Goal: Task Accomplishment & Management: Complete application form

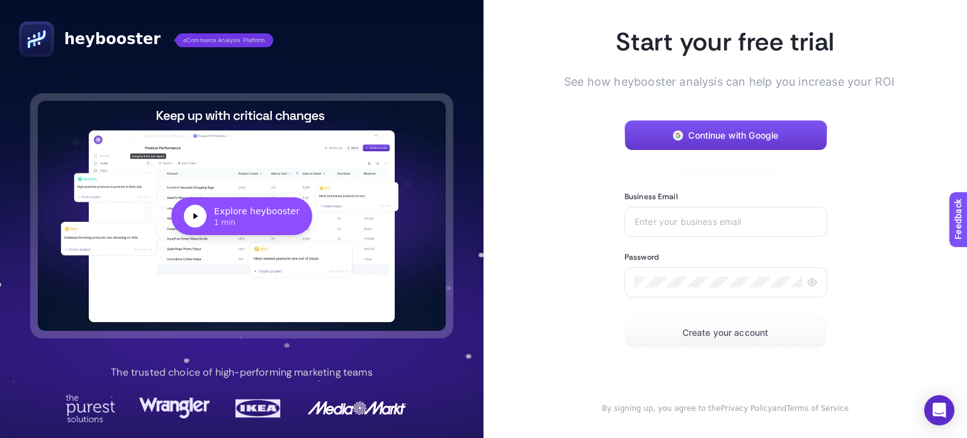
click at [658, 122] on button "Continue with Google" at bounding box center [726, 135] width 203 height 30
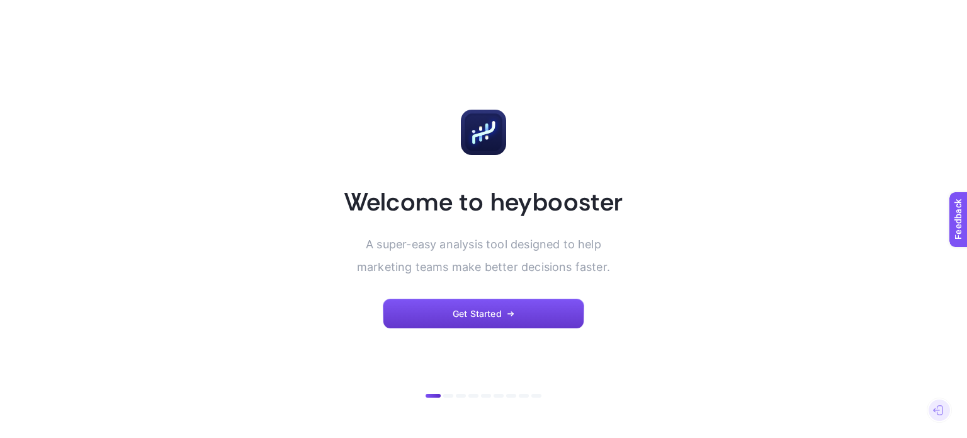
click at [457, 304] on button "Get Started" at bounding box center [484, 314] width 202 height 30
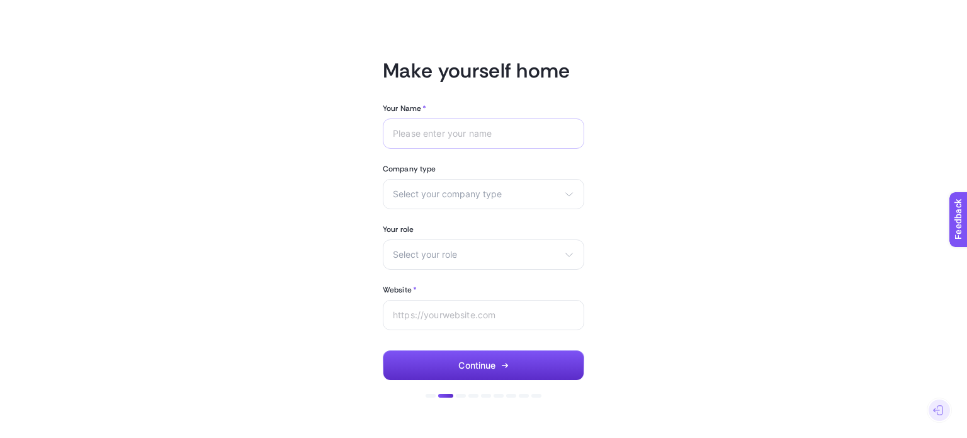
drag, startPoint x: 416, startPoint y: 120, endPoint x: 421, endPoint y: 134, distance: 14.2
click at [416, 120] on div at bounding box center [484, 133] width 202 height 30
click at [426, 139] on div at bounding box center [484, 133] width 202 height 30
click at [477, 176] on section "Company type Select your company type eCommerce Agency Other" at bounding box center [484, 186] width 202 height 45
click at [467, 191] on span "Select your company type" at bounding box center [476, 194] width 166 height 10
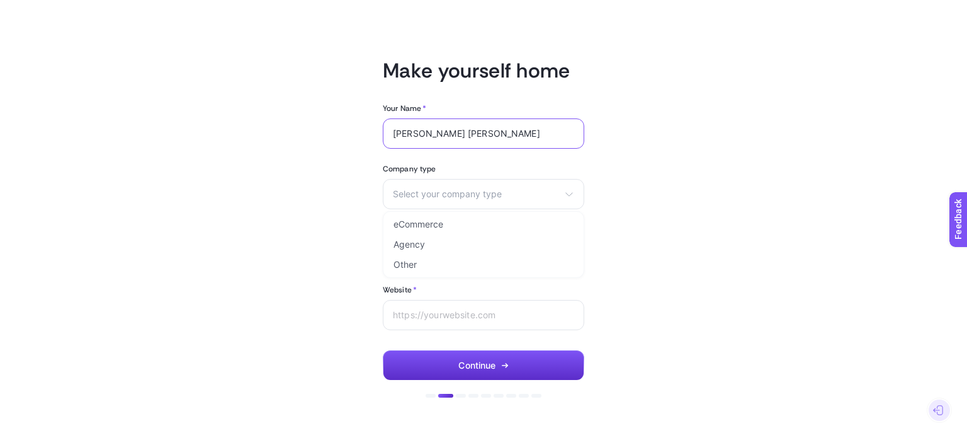
drag, startPoint x: 449, startPoint y: 133, endPoint x: 318, endPoint y: 168, distance: 135.7
click at [322, 156] on article "Make yourself home Your Name * MUHAMMED MELİH YILDIRIM Company type Select your…" at bounding box center [483, 219] width 877 height 408
type input "MELİH YILDIRIM"
click at [504, 181] on div "Select your company type eCommerce Agency Other" at bounding box center [484, 194] width 202 height 30
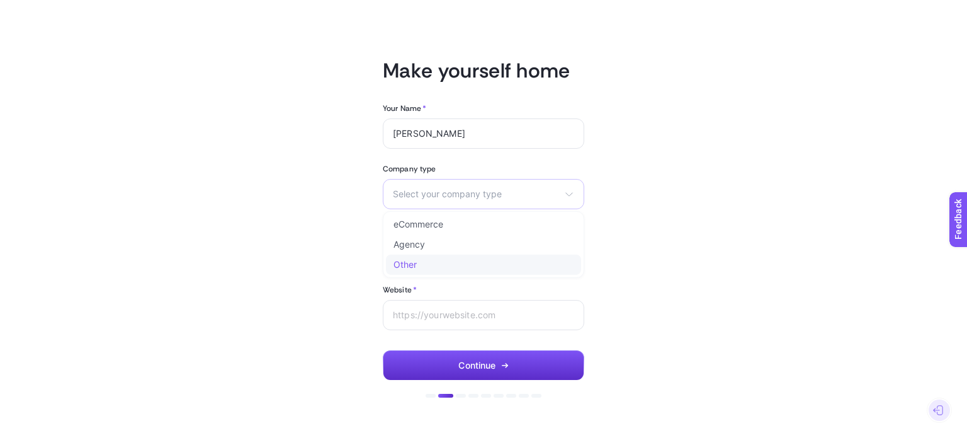
click at [0, 0] on li "Other" at bounding box center [0, 0] width 0 height 0
click at [423, 193] on input "text" at bounding box center [476, 193] width 166 height 11
drag, startPoint x: 559, startPoint y: 195, endPoint x: 571, endPoint y: 196, distance: 12.7
click at [559, 196] on input "text" at bounding box center [476, 193] width 166 height 11
click at [571, 196] on icon at bounding box center [569, 194] width 10 height 10
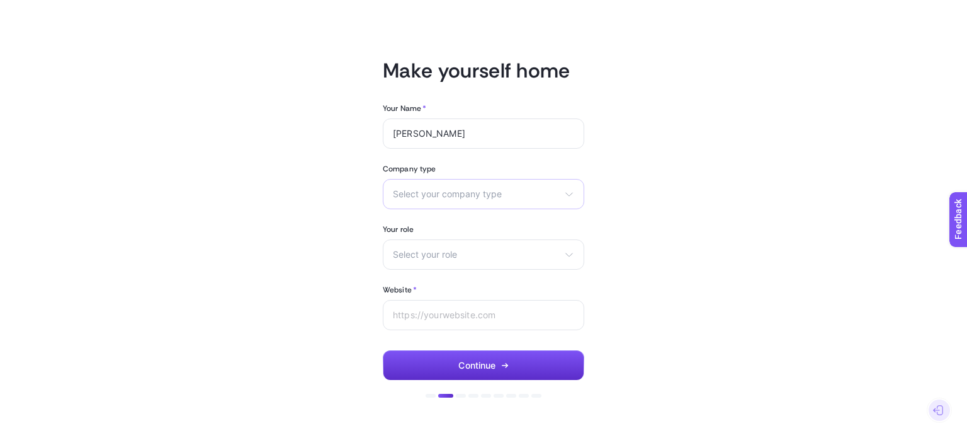
click at [569, 196] on icon at bounding box center [569, 194] width 10 height 10
click at [501, 229] on li "eCommerce" at bounding box center [483, 224] width 195 height 20
click at [474, 249] on span "Select your role" at bounding box center [476, 254] width 166 height 10
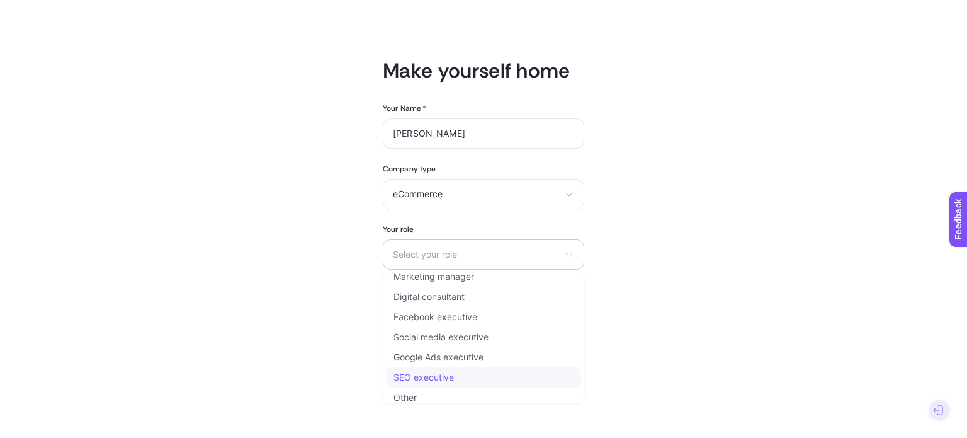
scroll to position [15, 0]
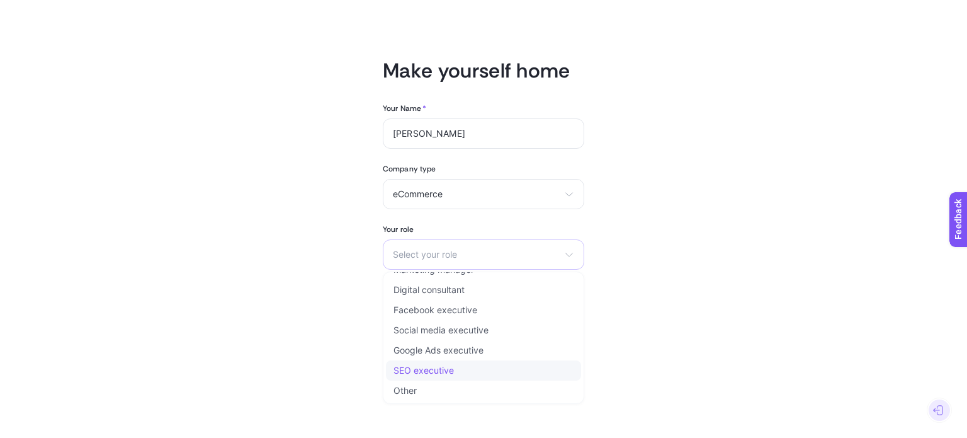
click at [450, 380] on li "SEO executive" at bounding box center [483, 390] width 195 height 20
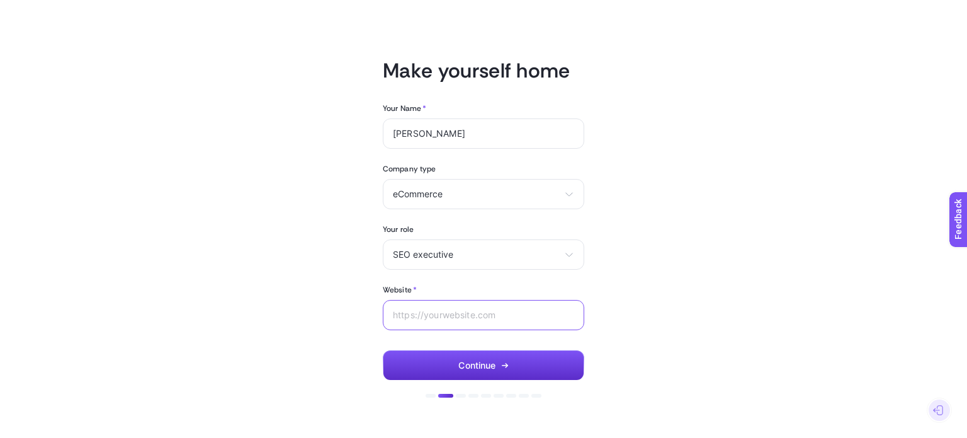
click at [468, 314] on input "Website *" at bounding box center [483, 315] width 181 height 10
type input "[URL][DOMAIN_NAME]"
click at [521, 367] on button "Continue" at bounding box center [484, 365] width 202 height 30
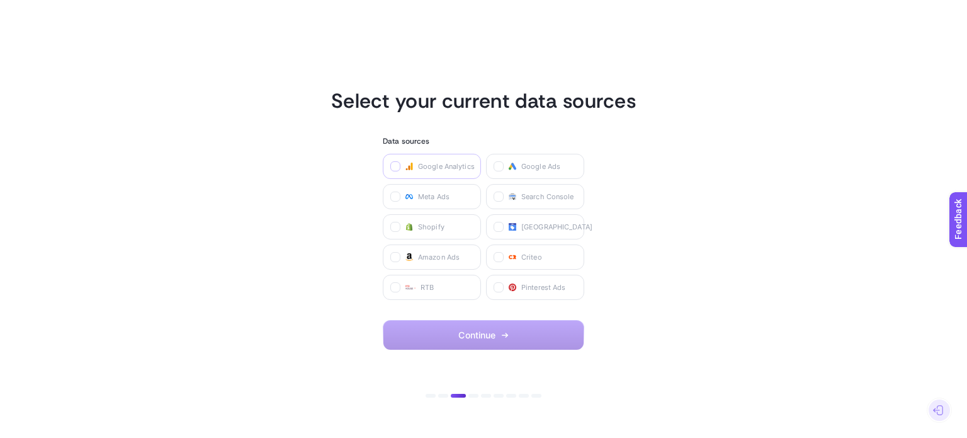
click at [400, 164] on label at bounding box center [396, 166] width 10 height 10
click at [0, 0] on Analytics "checkbox" at bounding box center [0, 0] width 0 height 0
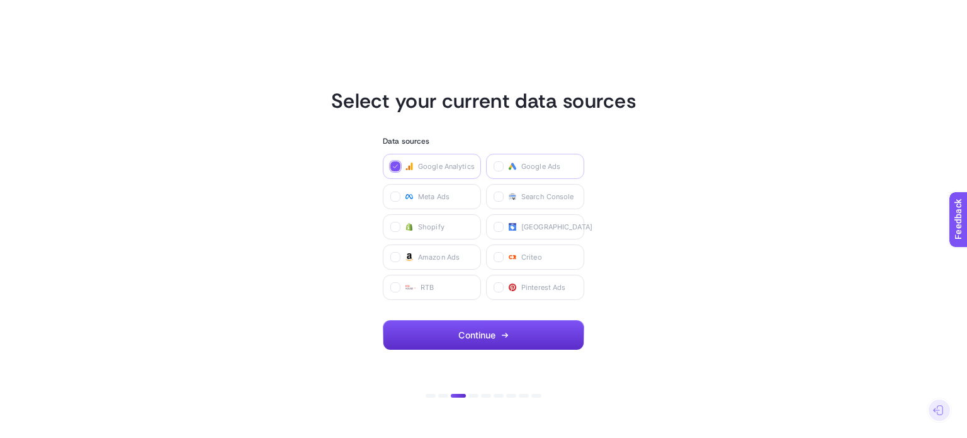
click at [537, 163] on span "Google Ads" at bounding box center [541, 166] width 39 height 10
click at [0, 0] on Ads "checkbox" at bounding box center [0, 0] width 0 height 0
click at [425, 197] on span "Meta Ads" at bounding box center [433, 196] width 31 height 10
click at [0, 0] on Ads "checkbox" at bounding box center [0, 0] width 0 height 0
click at [446, 332] on button "Continue" at bounding box center [484, 335] width 202 height 30
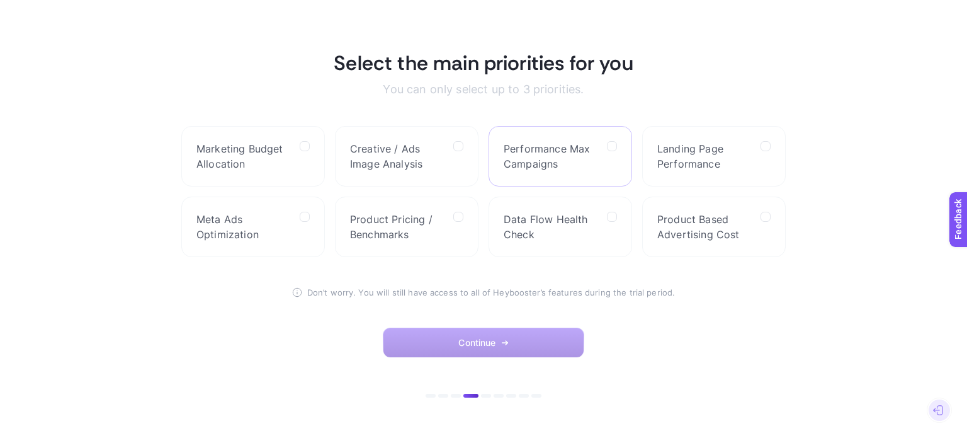
click at [577, 177] on label "Performance Max Campaigns" at bounding box center [561, 156] width 144 height 60
click at [0, 0] on Campaigns "checkbox" at bounding box center [0, 0] width 0 height 0
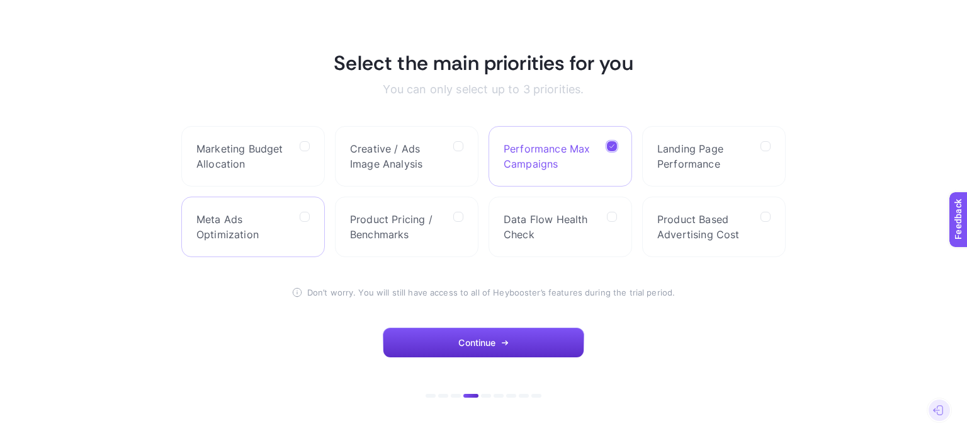
click at [288, 220] on span "Meta Ads Optimization" at bounding box center [243, 227] width 93 height 30
click at [0, 0] on Optimization "checkbox" at bounding box center [0, 0] width 0 height 0
click at [390, 158] on span "Creative / Ads Image Analysis" at bounding box center [396, 156] width 93 height 30
click at [0, 0] on Analysis "checkbox" at bounding box center [0, 0] width 0 height 0
drag, startPoint x: 284, startPoint y: 154, endPoint x: 397, endPoint y: 312, distance: 195.1
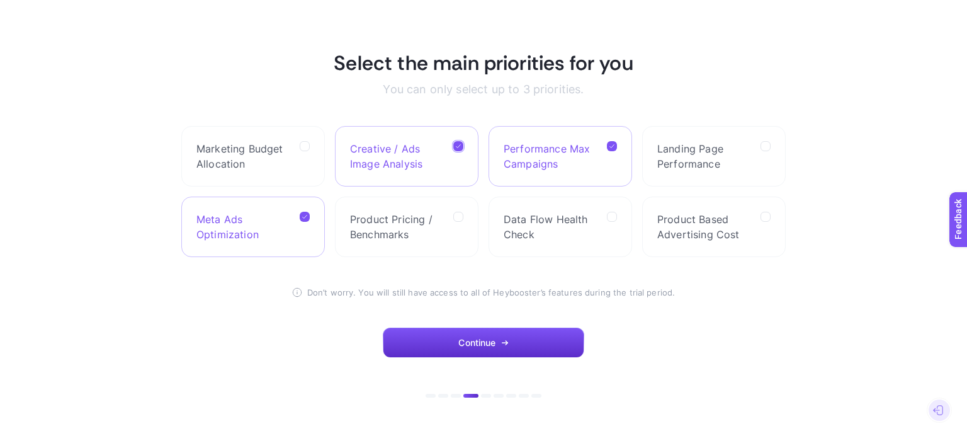
click at [284, 156] on span "Marketing Budget Allocation" at bounding box center [243, 156] width 93 height 30
click at [0, 0] on Allocation "checkbox" at bounding box center [0, 0] width 0 height 0
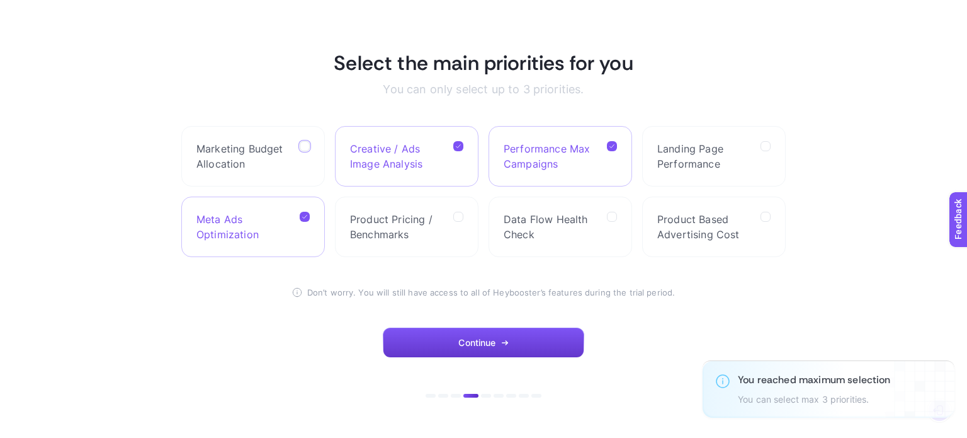
click at [484, 340] on span "Continue" at bounding box center [477, 343] width 37 height 10
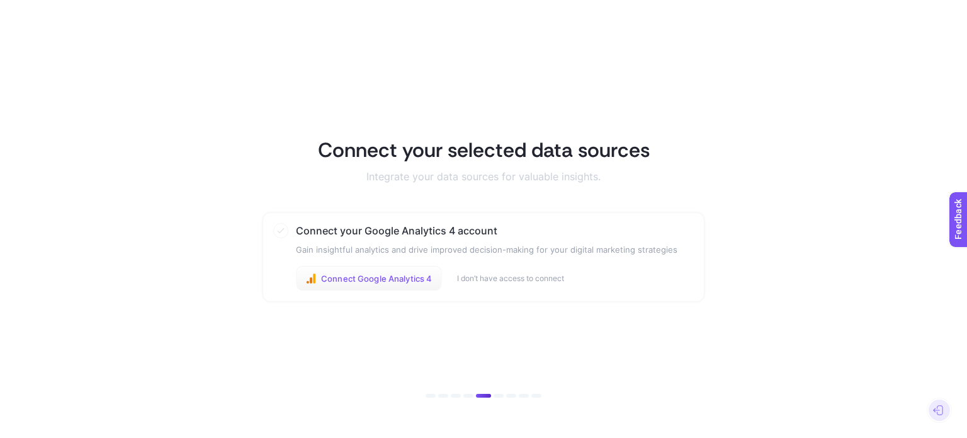
click at [415, 279] on span "Connect Google Analytics 4" at bounding box center [376, 278] width 111 height 10
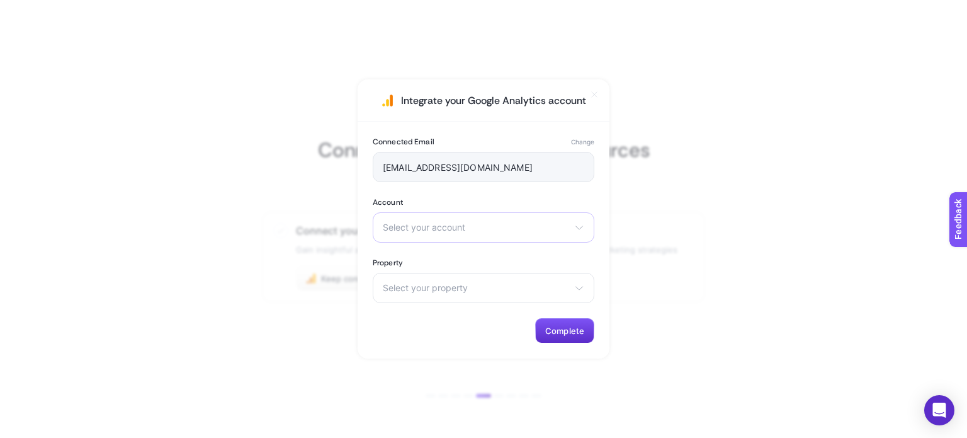
click at [404, 231] on span "Select your account" at bounding box center [476, 227] width 186 height 10
drag, startPoint x: 537, startPoint y: 266, endPoint x: 530, endPoint y: 274, distance: 10.7
click at [536, 267] on input "text" at bounding box center [484, 257] width 220 height 25
click at [522, 282] on li "Sunay Yıldırım Sigorta" at bounding box center [483, 283] width 215 height 20
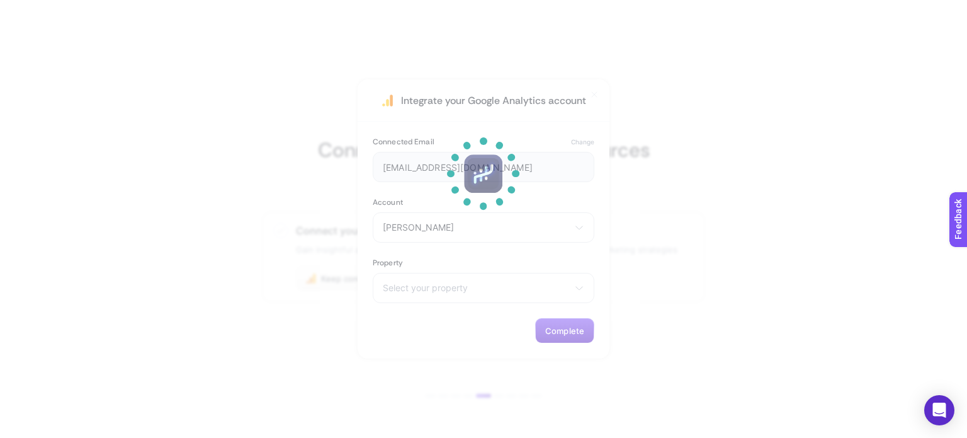
click at [488, 279] on p at bounding box center [484, 263] width 76 height 76
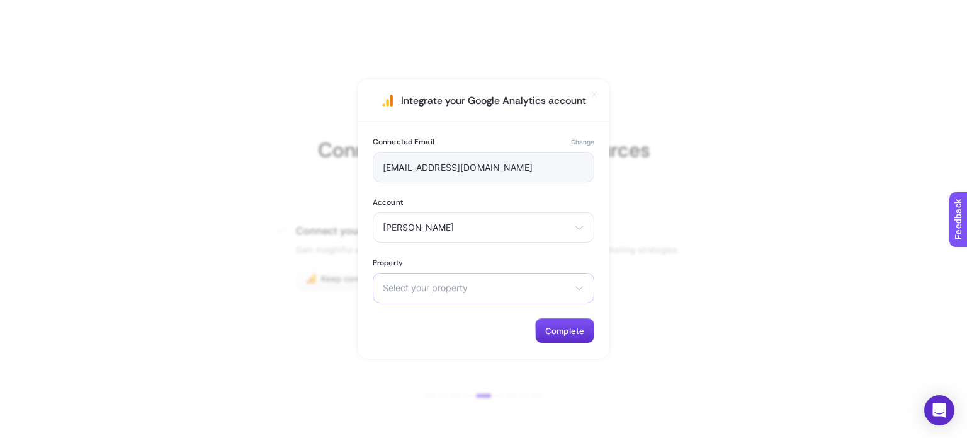
click at [471, 287] on span "Select your property" at bounding box center [476, 288] width 186 height 10
click at [459, 340] on span "Sunay Yıldırım Sigorta - GA4" at bounding box center [433, 343] width 98 height 10
click at [574, 340] on button "Complete" at bounding box center [564, 330] width 59 height 25
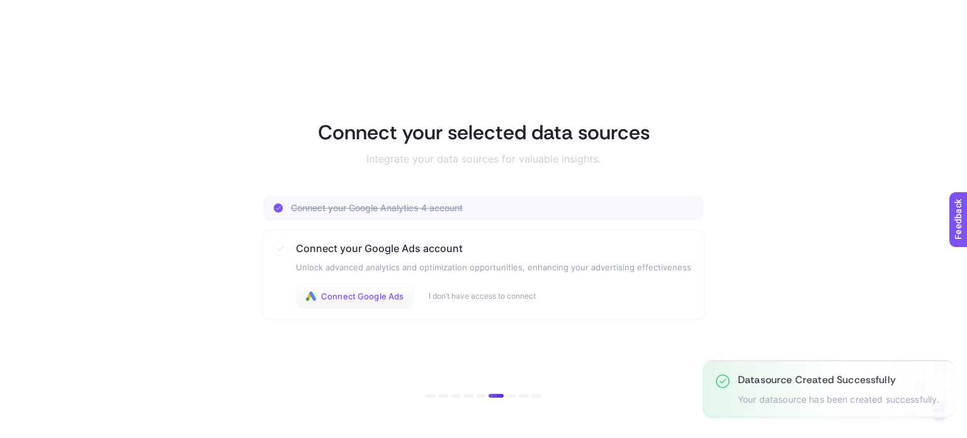
click at [363, 295] on span "Connect Google Ads" at bounding box center [362, 296] width 83 height 10
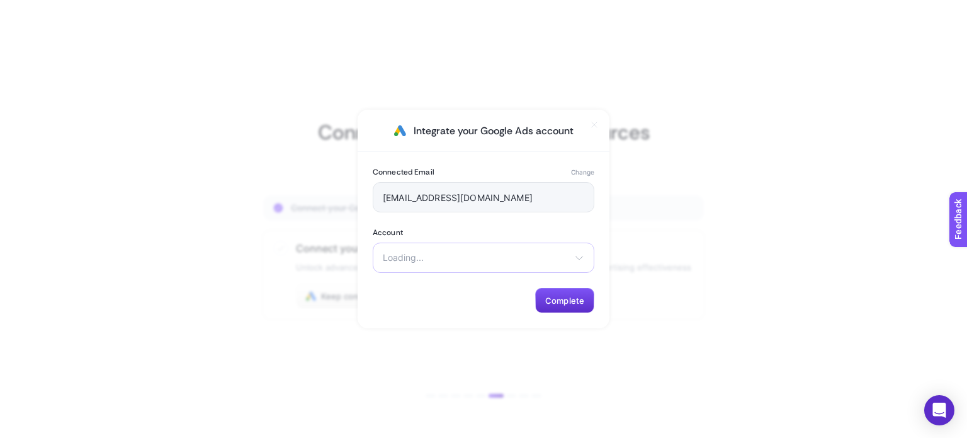
click at [448, 260] on span "Loading..." at bounding box center [476, 258] width 186 height 10
click at [455, 285] on span "Sunay Yıldırım Sigorta" at bounding box center [419, 288] width 71 height 10
click at [579, 304] on span "Complete" at bounding box center [564, 300] width 39 height 10
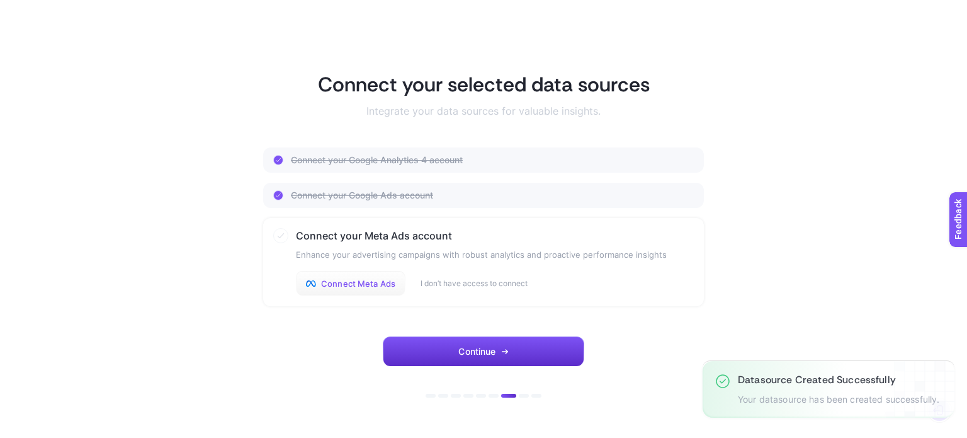
drag, startPoint x: 363, startPoint y: 287, endPoint x: 346, endPoint y: 279, distance: 18.6
click at [363, 287] on span "Connect Meta Ads" at bounding box center [358, 283] width 74 height 10
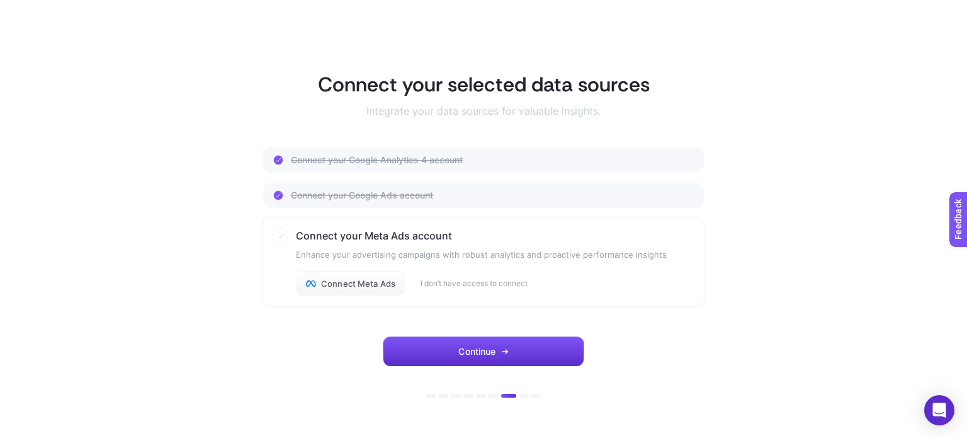
drag, startPoint x: 406, startPoint y: 343, endPoint x: 319, endPoint y: 314, distance: 91.8
click at [319, 314] on div "Connect your selected data sources Integrate your data sources for valuable ins…" at bounding box center [483, 219] width 441 height 295
click at [324, 277] on button "Connect Meta Ads" at bounding box center [351, 283] width 110 height 25
click at [327, 278] on span "Connect Meta Ads" at bounding box center [358, 283] width 74 height 10
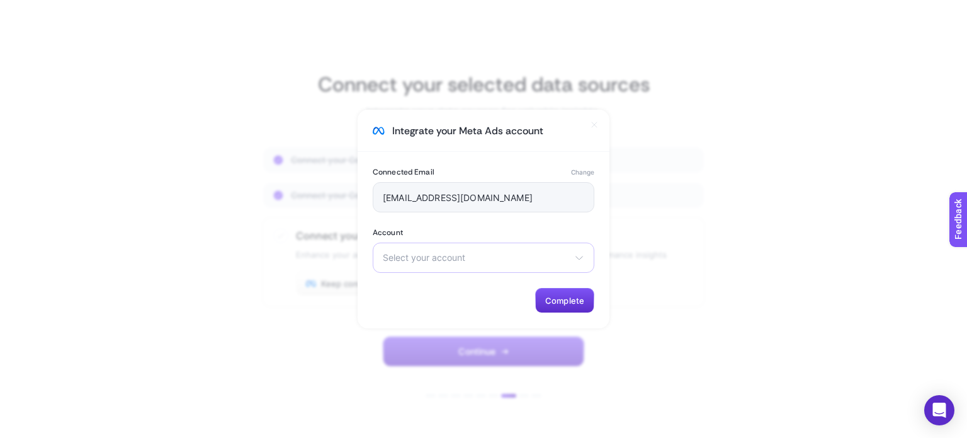
click at [415, 263] on div "Select your account [PERSON_NAME] [PERSON_NAME] Sigorta" at bounding box center [484, 258] width 222 height 30
click at [420, 308] on span "[PERSON_NAME]" at bounding box center [419, 308] width 71 height 10
click at [557, 305] on button "Complete" at bounding box center [564, 300] width 59 height 25
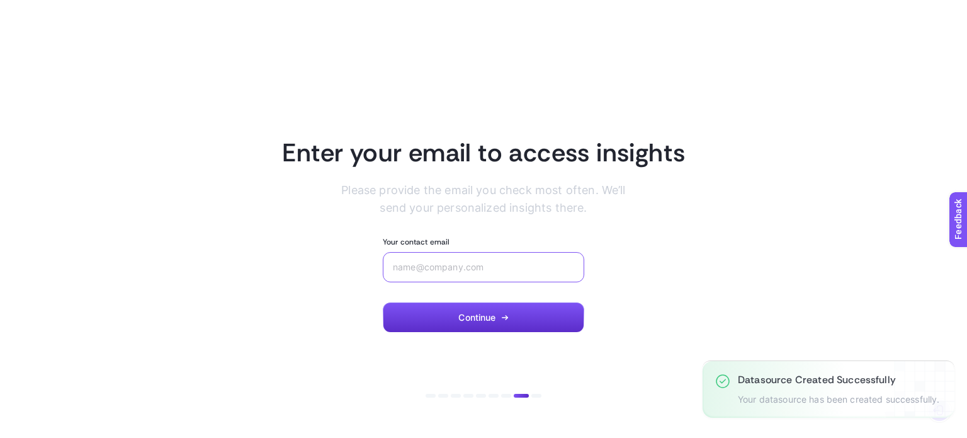
click at [477, 266] on input "Your contact email" at bounding box center [483, 267] width 181 height 10
type input "[EMAIL_ADDRESS][DOMAIN_NAME]"
click at [466, 309] on button "Continue" at bounding box center [484, 317] width 202 height 30
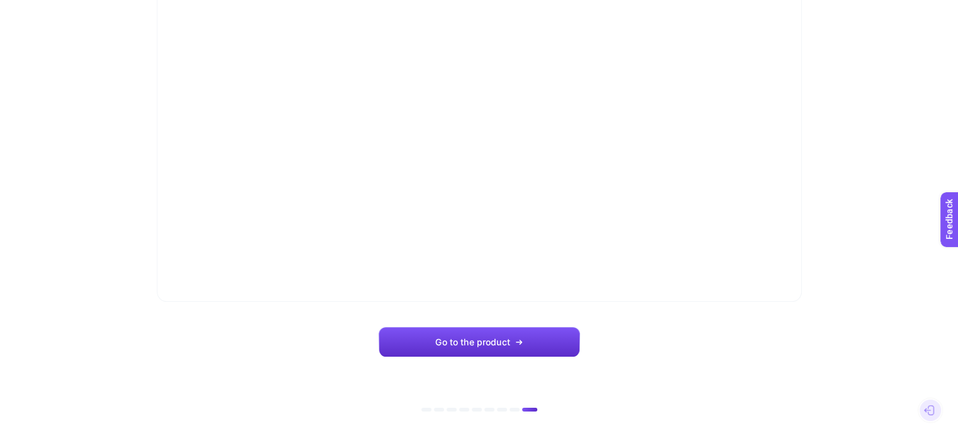
scroll to position [143, 0]
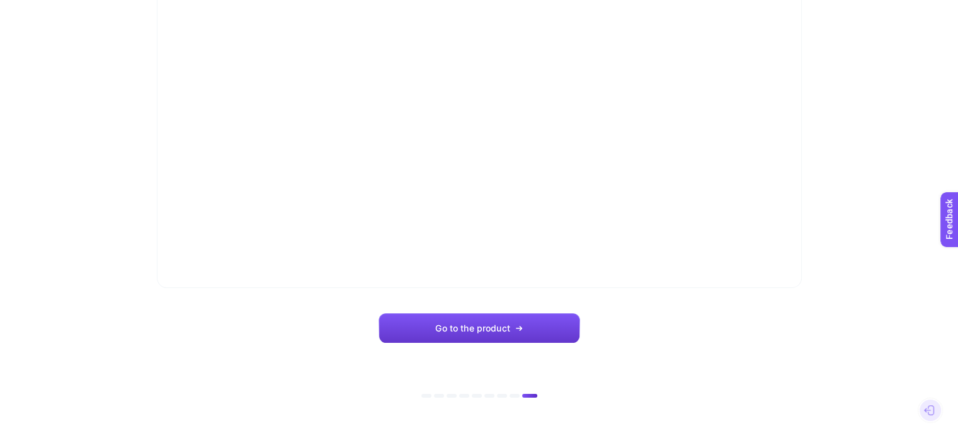
click at [421, 342] on button "Go to the product" at bounding box center [480, 328] width 202 height 30
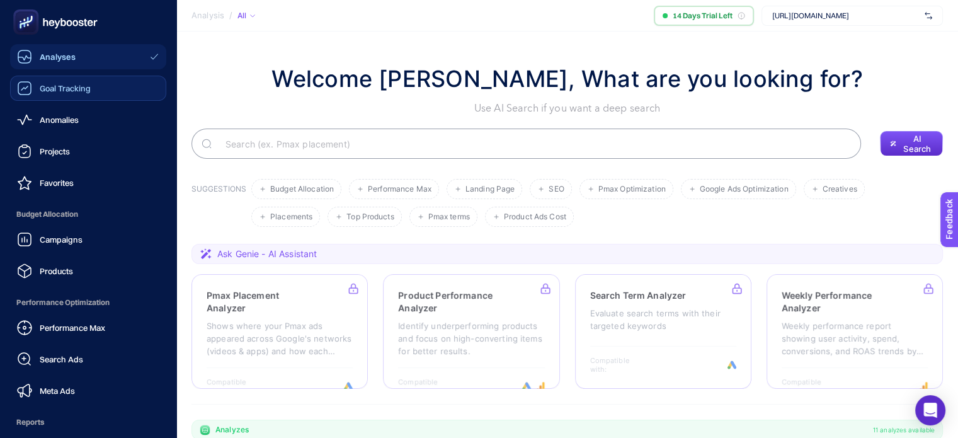
click at [53, 94] on div "Goal Tracking" at bounding box center [54, 88] width 74 height 15
